Goal: Navigation & Orientation: Find specific page/section

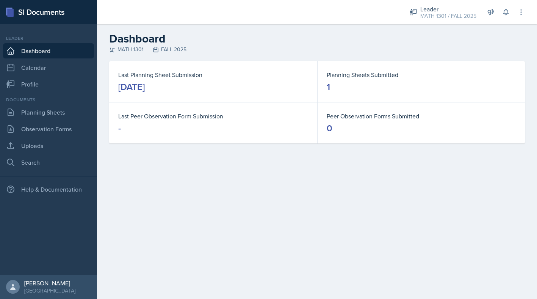
click at [36, 57] on link "Dashboard" at bounding box center [48, 50] width 91 height 15
click at [41, 87] on link "Profile" at bounding box center [48, 84] width 91 height 15
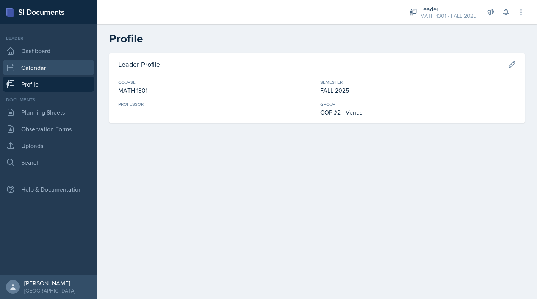
click at [65, 63] on link "Calendar" at bounding box center [48, 67] width 91 height 15
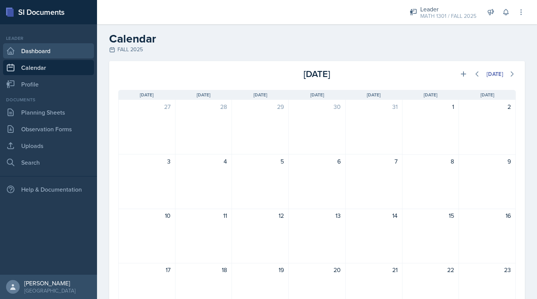
click at [53, 47] on link "Dashboard" at bounding box center [48, 50] width 91 height 15
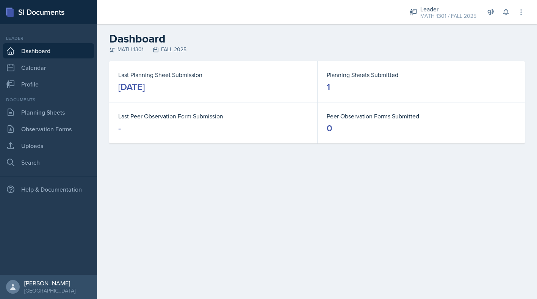
click at [145, 87] on div "[DATE]" at bounding box center [131, 87] width 27 height 12
click at [59, 108] on link "Planning Sheets" at bounding box center [48, 112] width 91 height 15
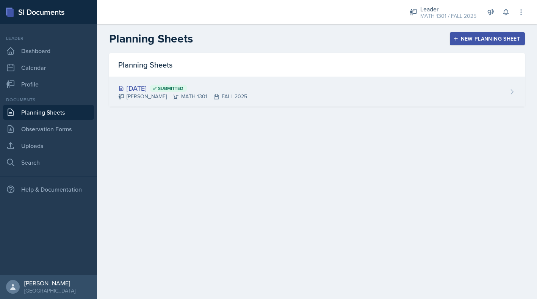
click at [146, 88] on div "[DATE] Submitted" at bounding box center [182, 88] width 129 height 10
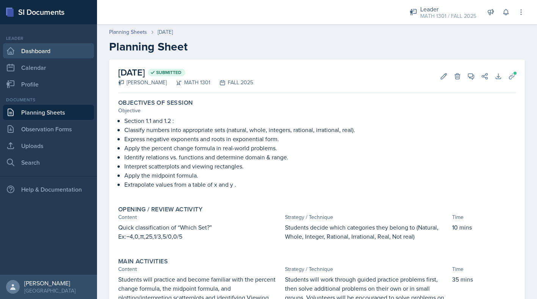
click at [56, 46] on link "Dashboard" at bounding box center [48, 50] width 91 height 15
